Goal: Task Accomplishment & Management: Manage account settings

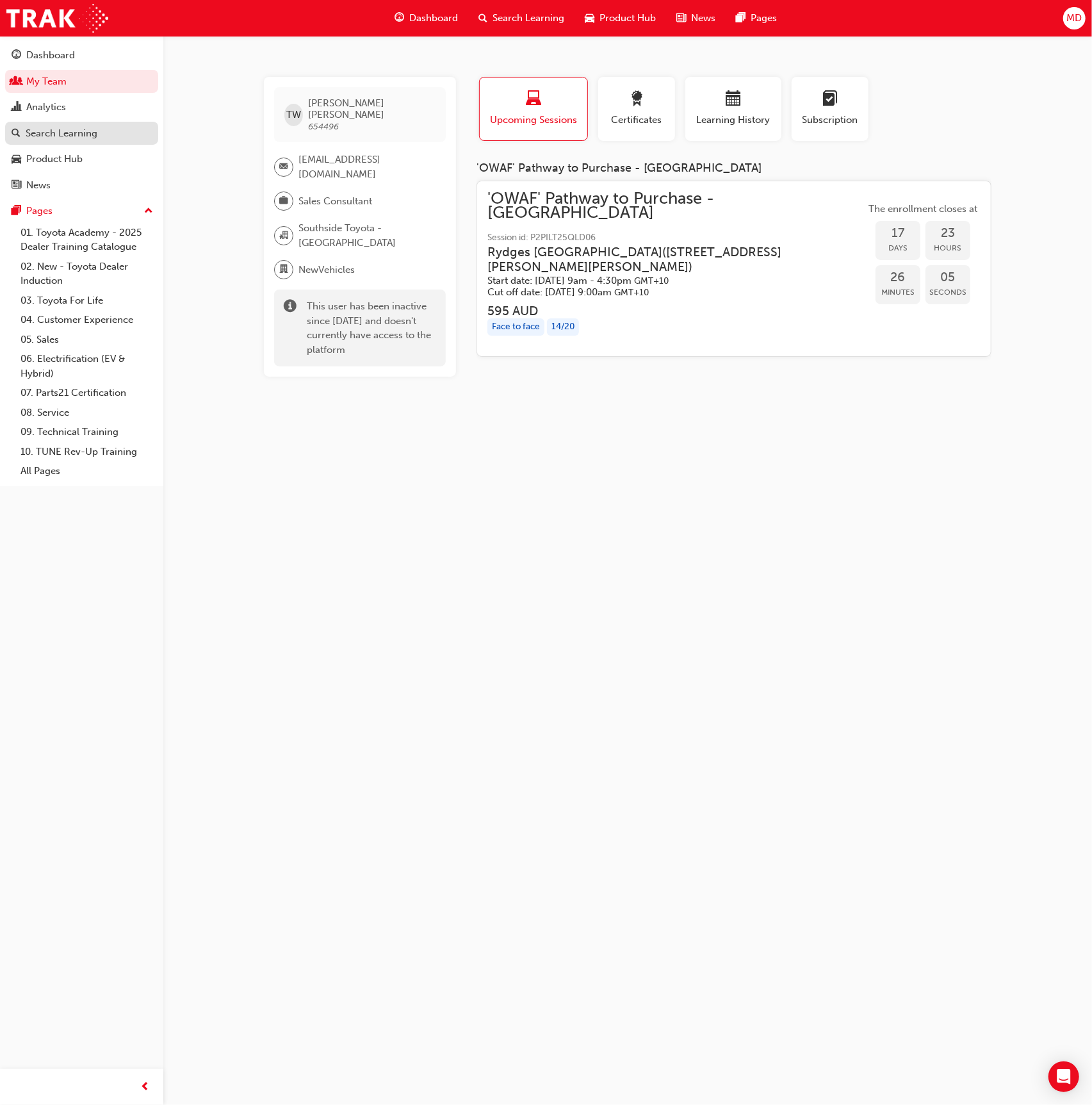
click at [98, 137] on div "Search Learning" at bounding box center [81, 133] width 140 height 16
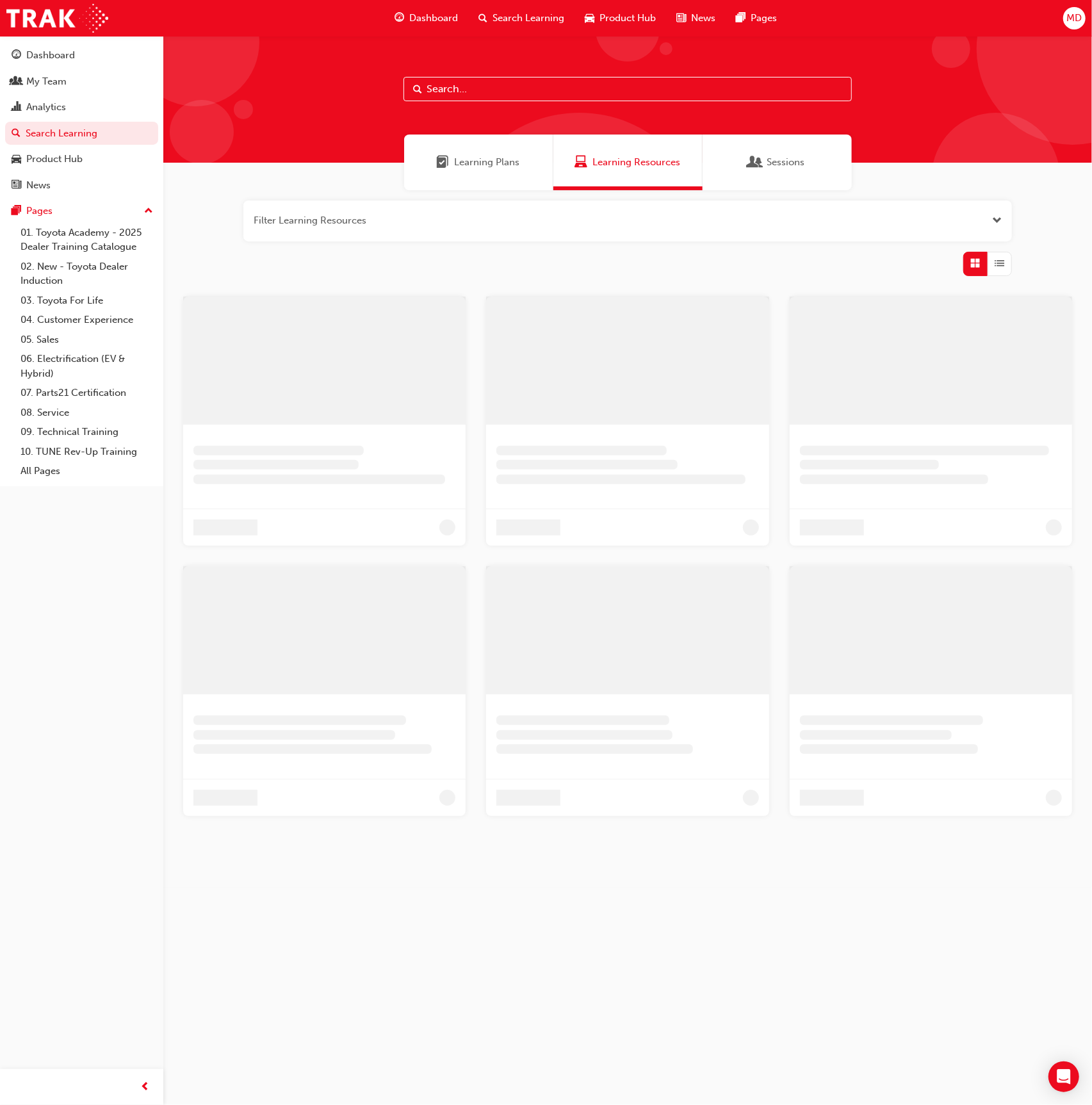
click at [447, 90] on input "text" at bounding box center [627, 89] width 448 height 24
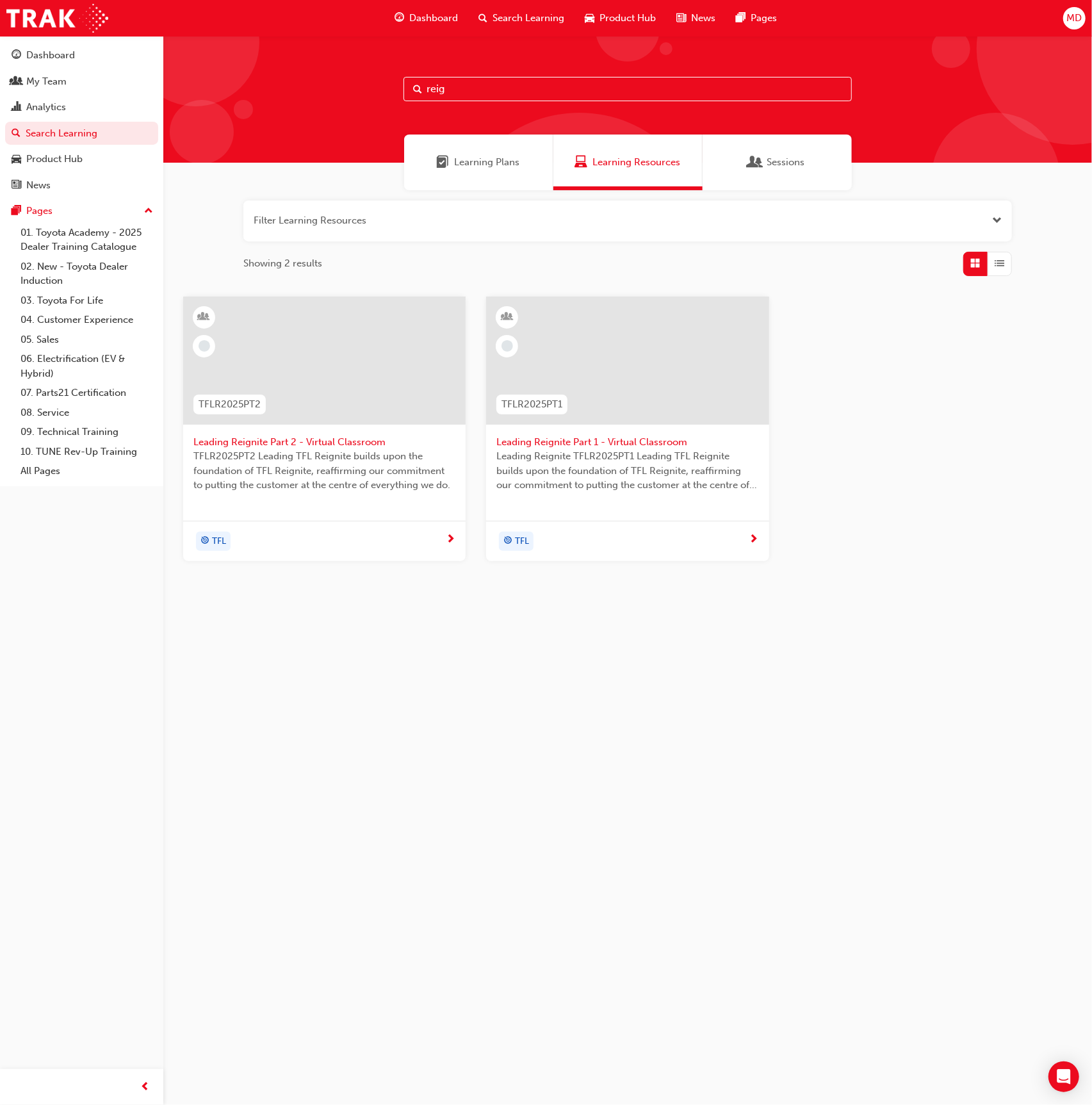
type input "reig"
click at [349, 382] on div at bounding box center [324, 360] width 283 height 128
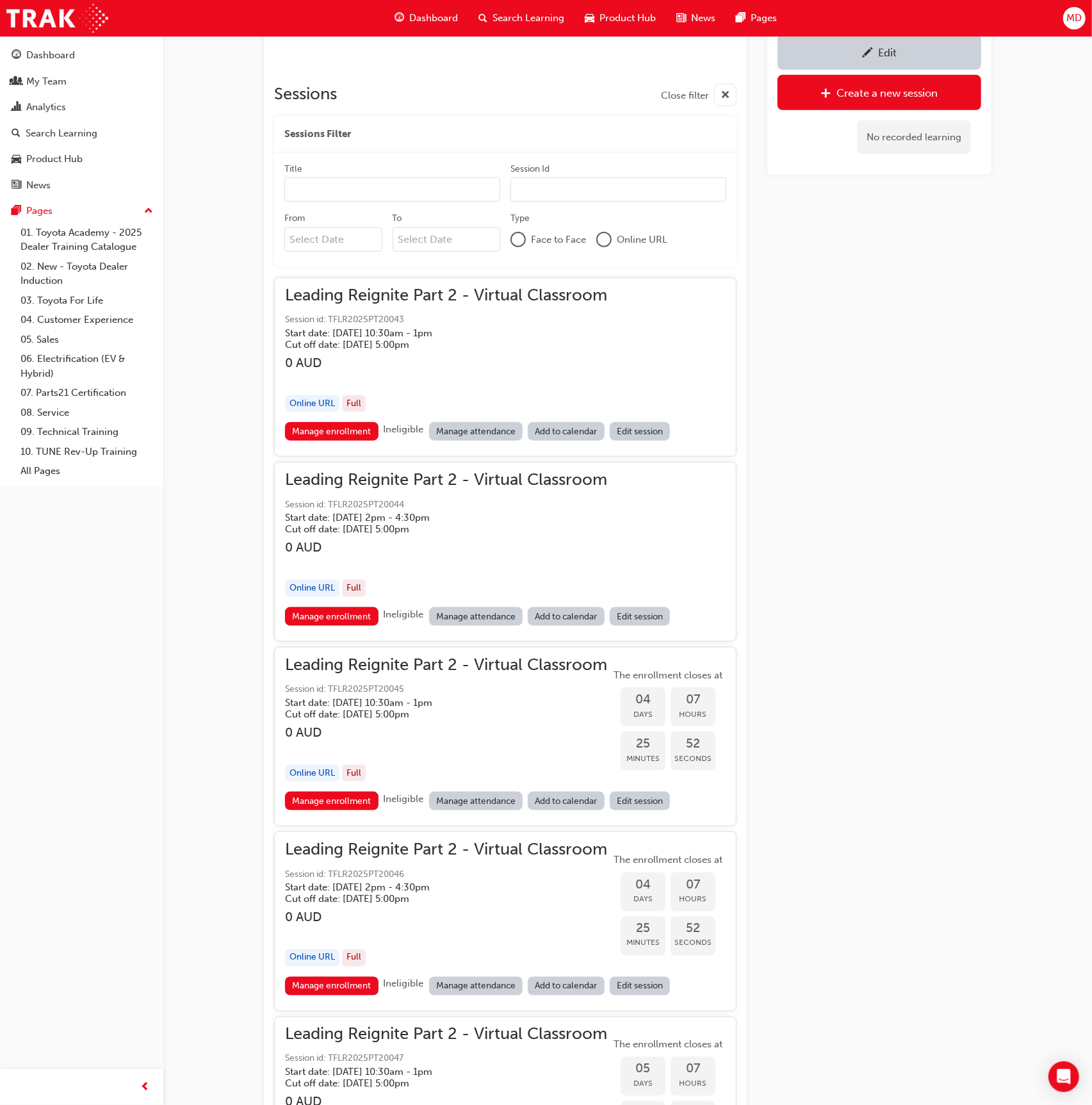
scroll to position [753, 0]
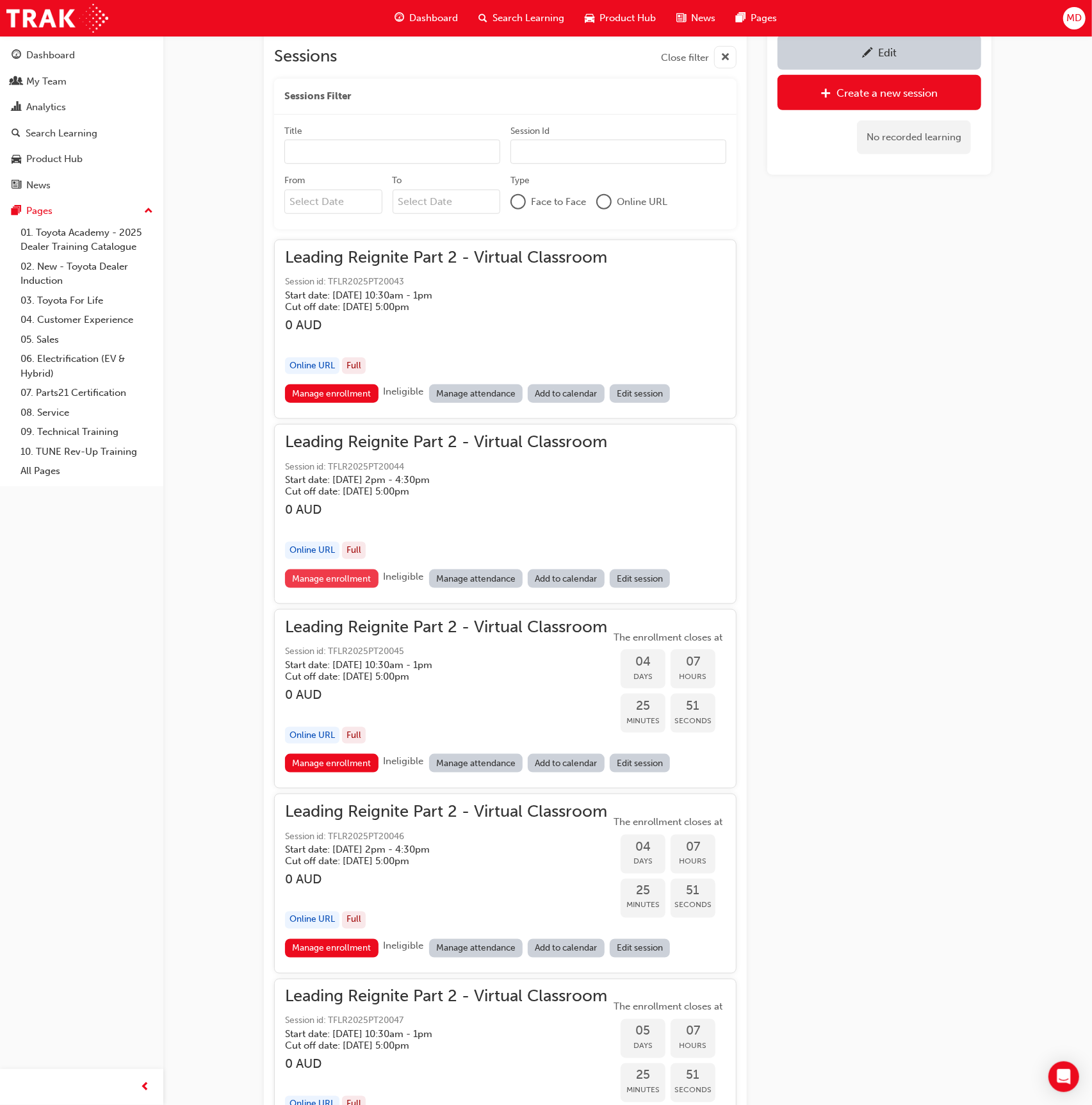
click at [349, 578] on link "Manage enrollment" at bounding box center [331, 578] width 93 height 19
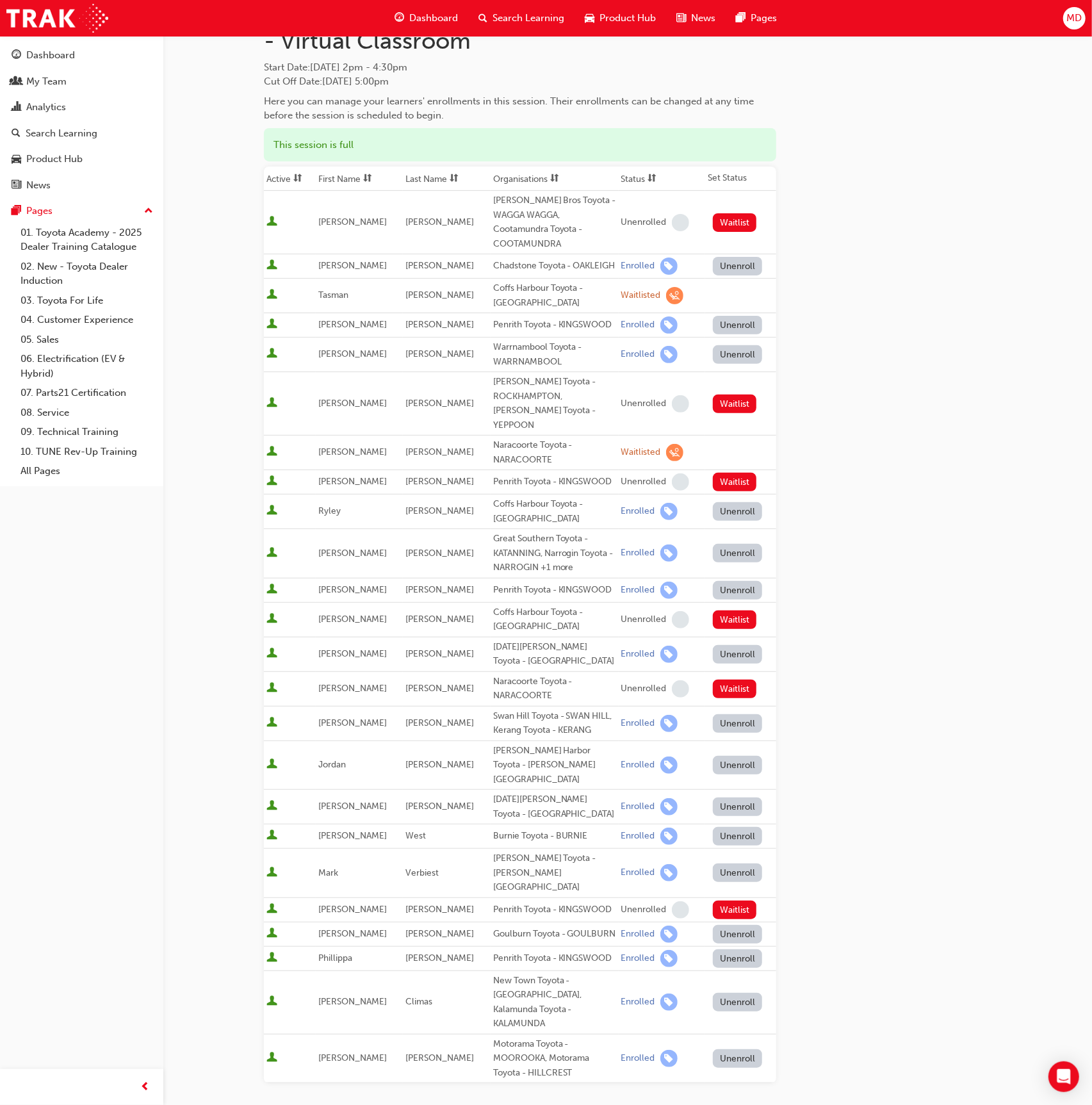
scroll to position [77, 0]
click at [455, 180] on span "sorting-icon" at bounding box center [454, 178] width 9 height 11
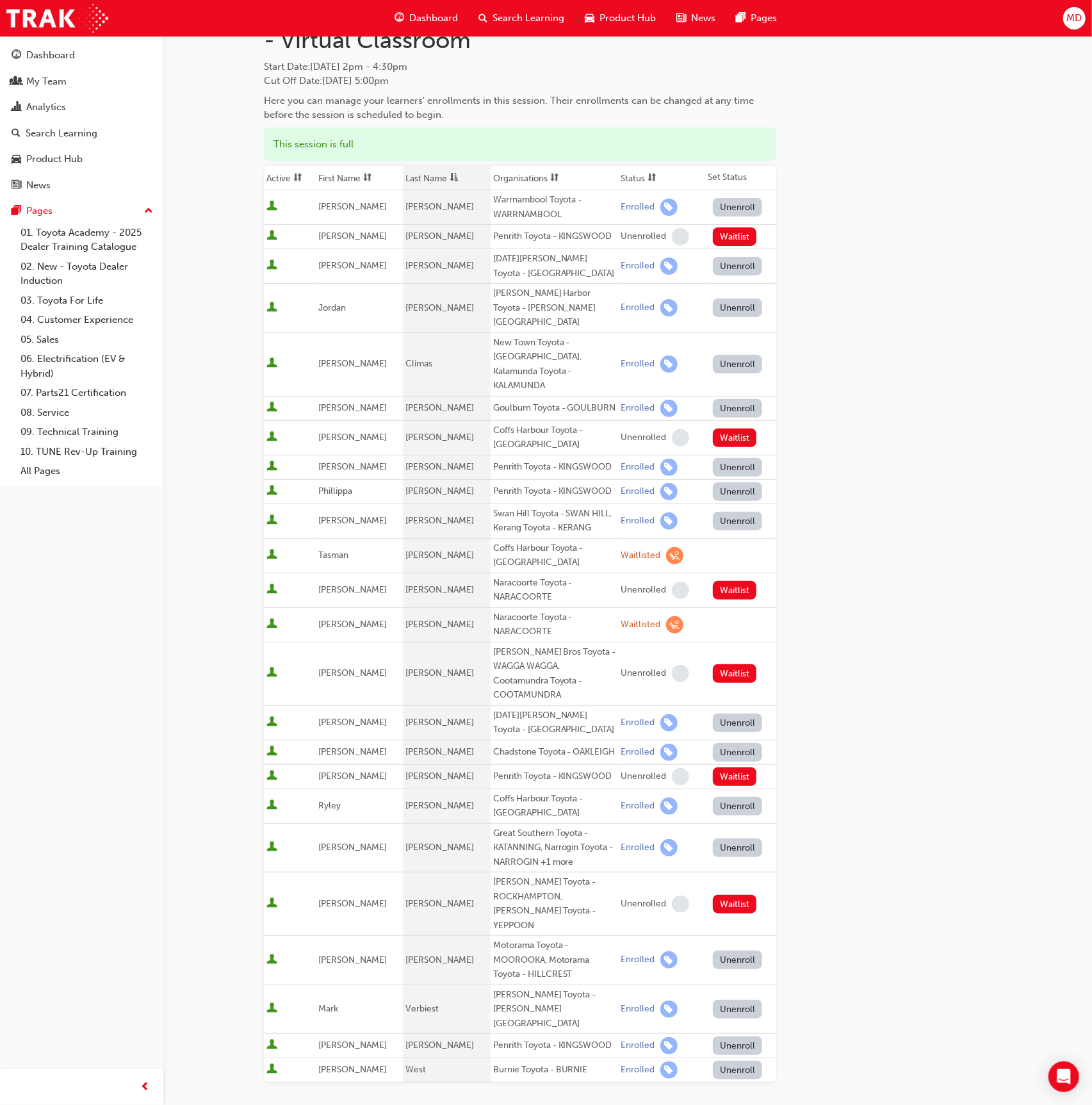
scroll to position [83, 0]
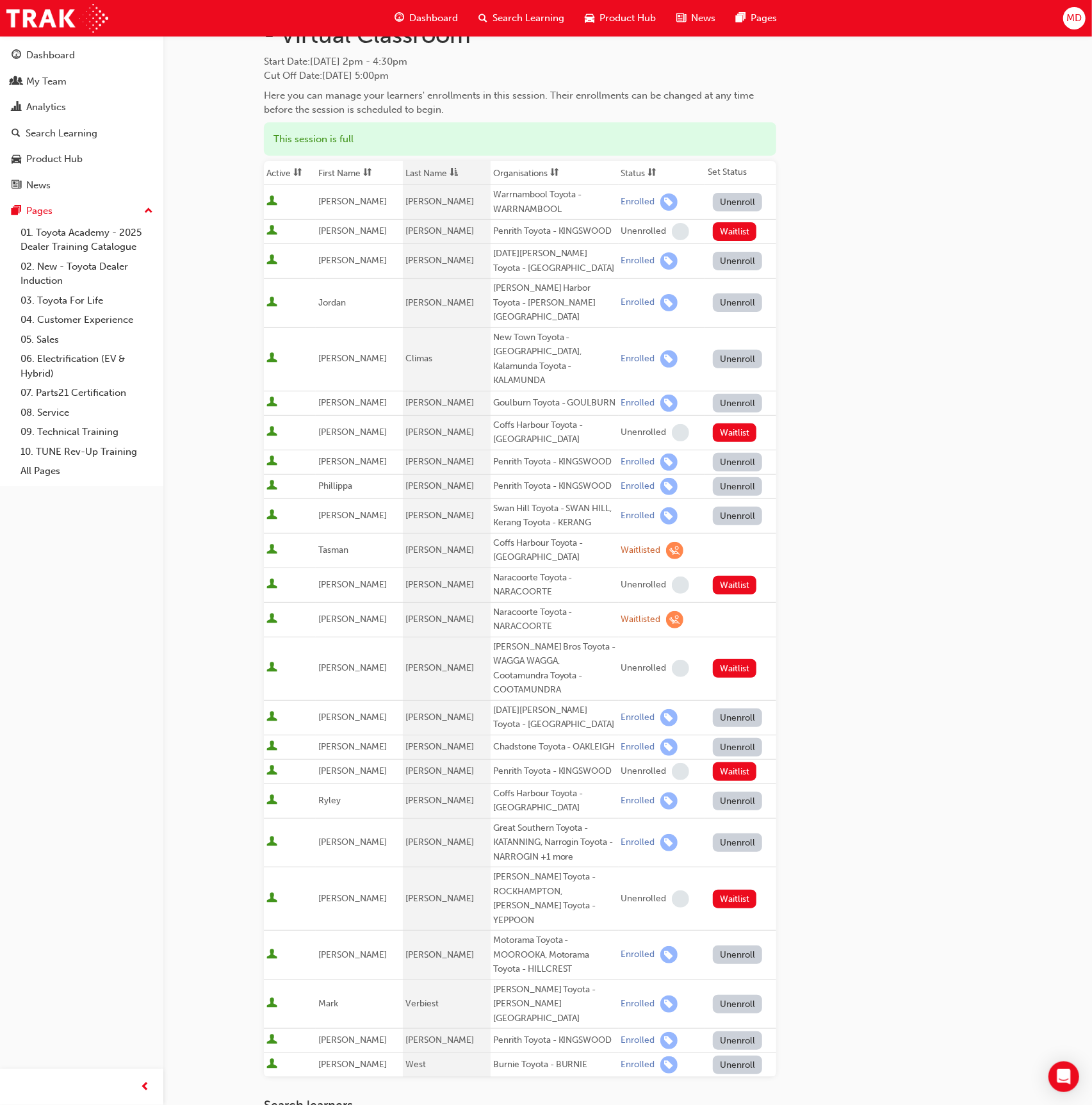
click at [753, 453] on button "Unenroll" at bounding box center [738, 462] width 50 height 19
click at [715, 762] on button "Enroll" at bounding box center [732, 771] width 39 height 19
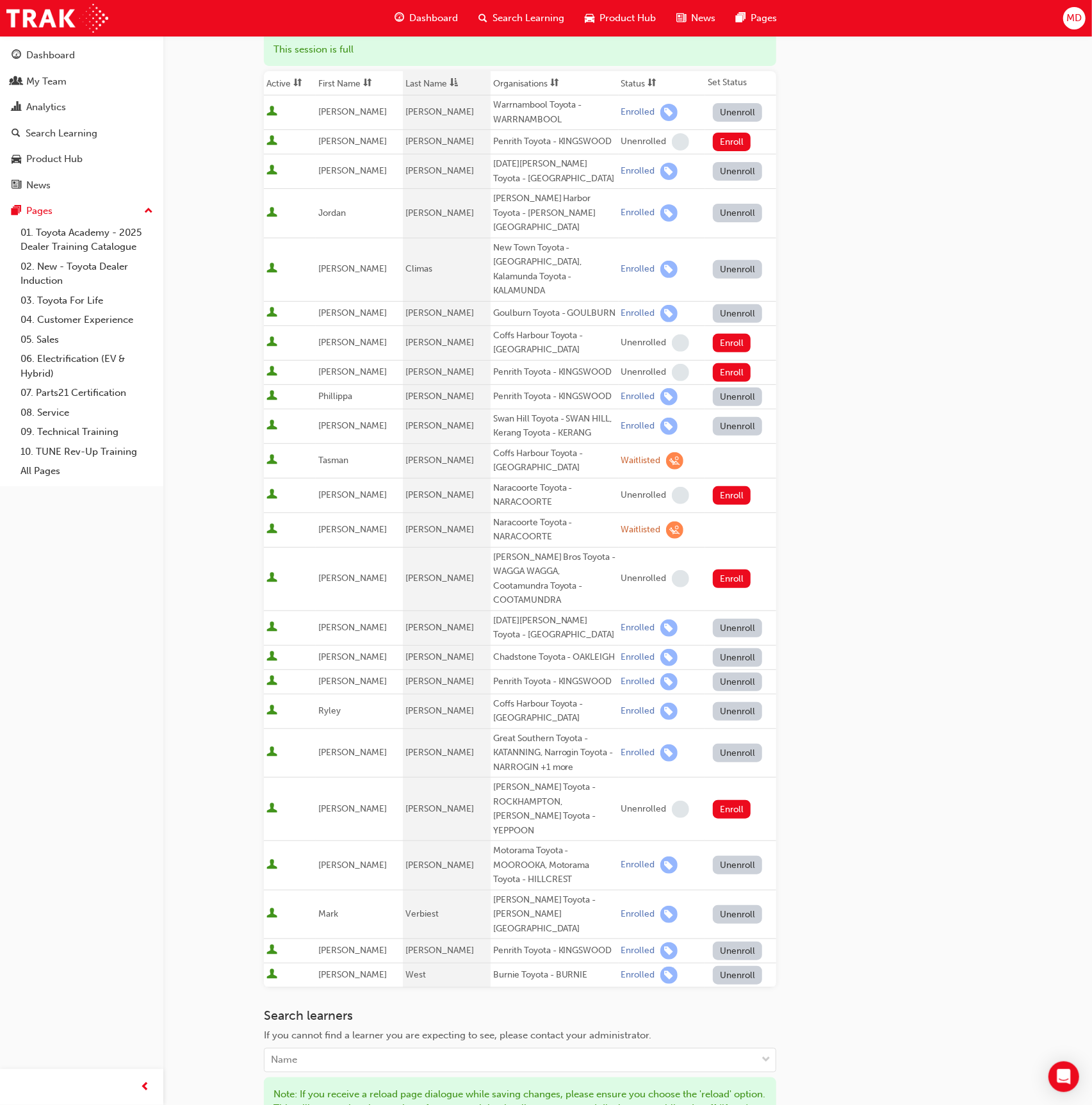
scroll to position [180, 0]
